Goal: Transaction & Acquisition: Subscribe to service/newsletter

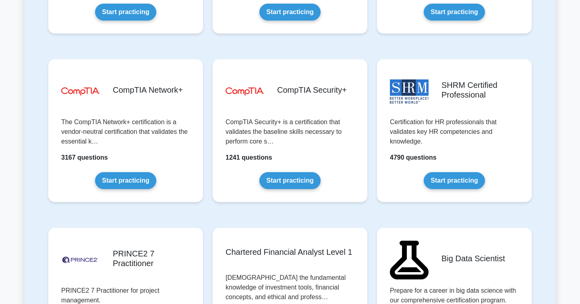
scroll to position [1477, 0]
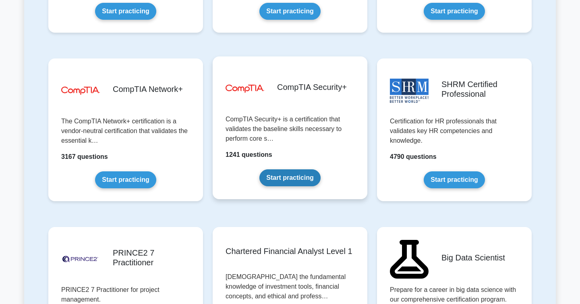
click at [266, 169] on link "Start practicing" at bounding box center [290, 177] width 61 height 17
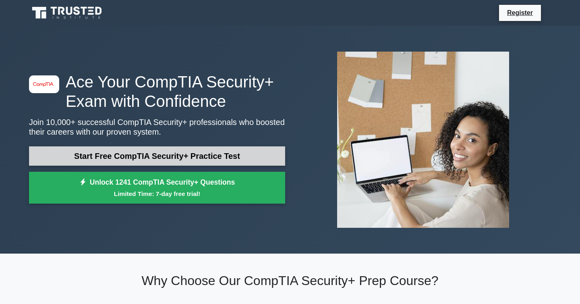
click at [202, 158] on link "Start Free CompTIA Security+ Practice Test" at bounding box center [157, 155] width 256 height 19
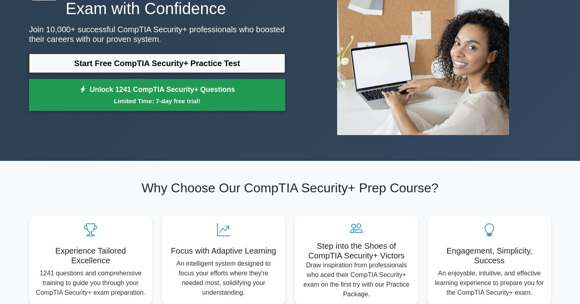
scroll to position [94, 0]
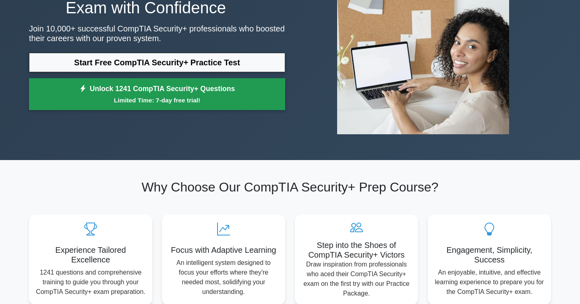
click at [137, 93] on link "Unlock 1241 CompTIA Security+ Questions Limited Time: 7-day free trial!" at bounding box center [157, 94] width 256 height 32
